Goal: Task Accomplishment & Management: Manage account settings

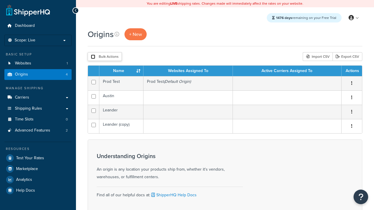
click at [93, 57] on input "checkbox" at bounding box center [93, 57] width 4 height 4
checkbox input "true"
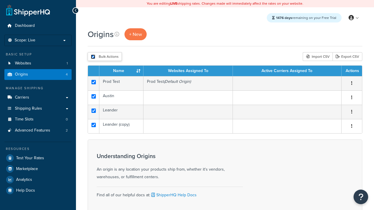
checkbox input "true"
click at [0, 0] on button "Delete" at bounding box center [0, 0] width 0 height 0
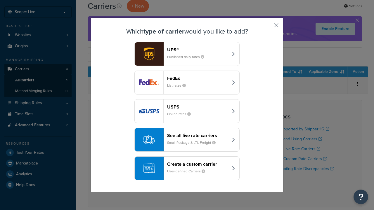
click at [187, 83] on div "FedEx List rates" at bounding box center [197, 83] width 61 height 14
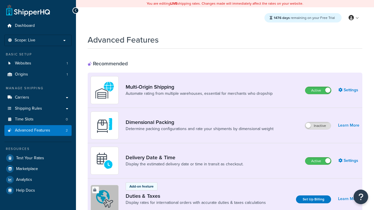
scroll to position [189, 0]
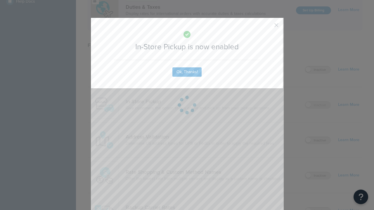
scroll to position [0, 0]
